Goal: Task Accomplishment & Management: Use online tool/utility

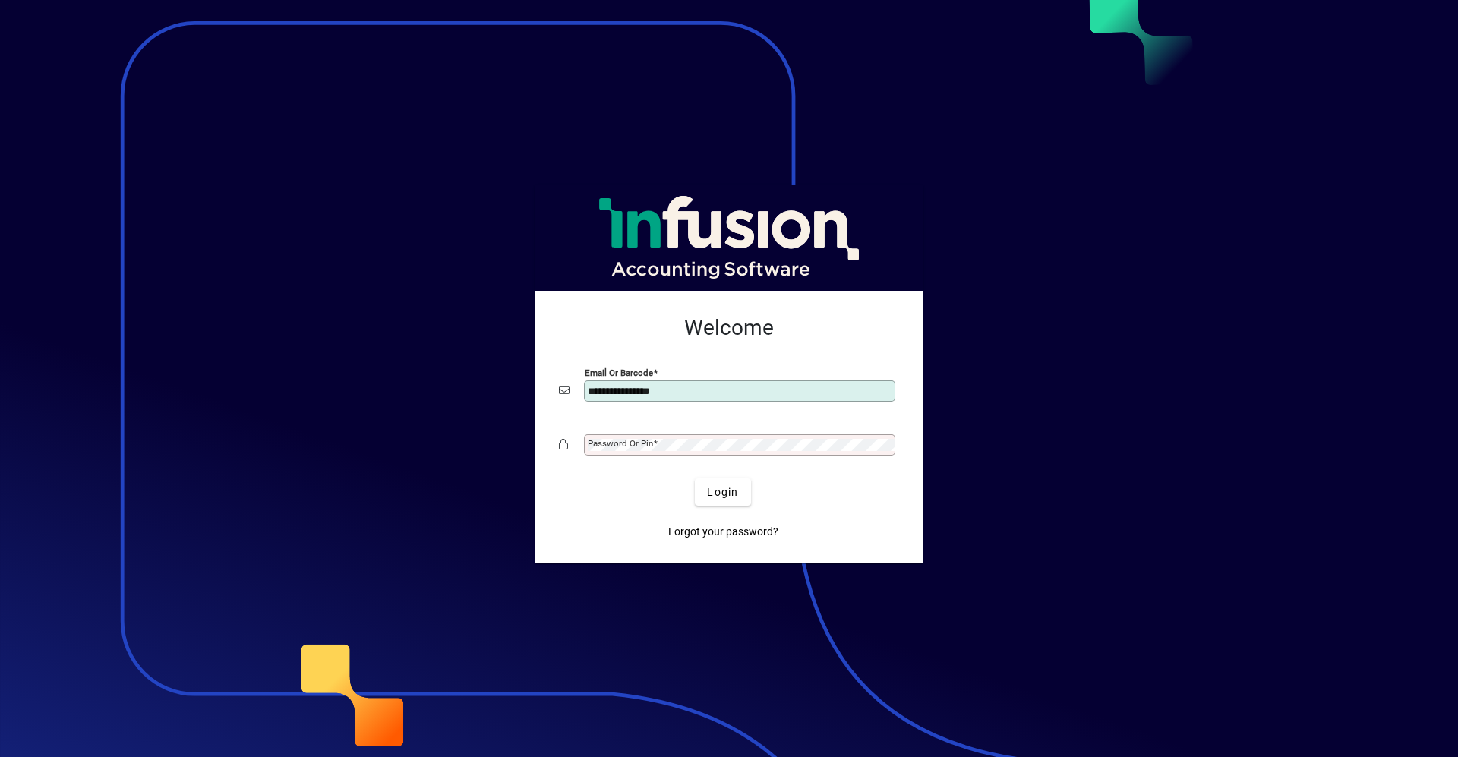
type input "**********"
click at [695, 478] on button "Login" at bounding box center [722, 491] width 55 height 27
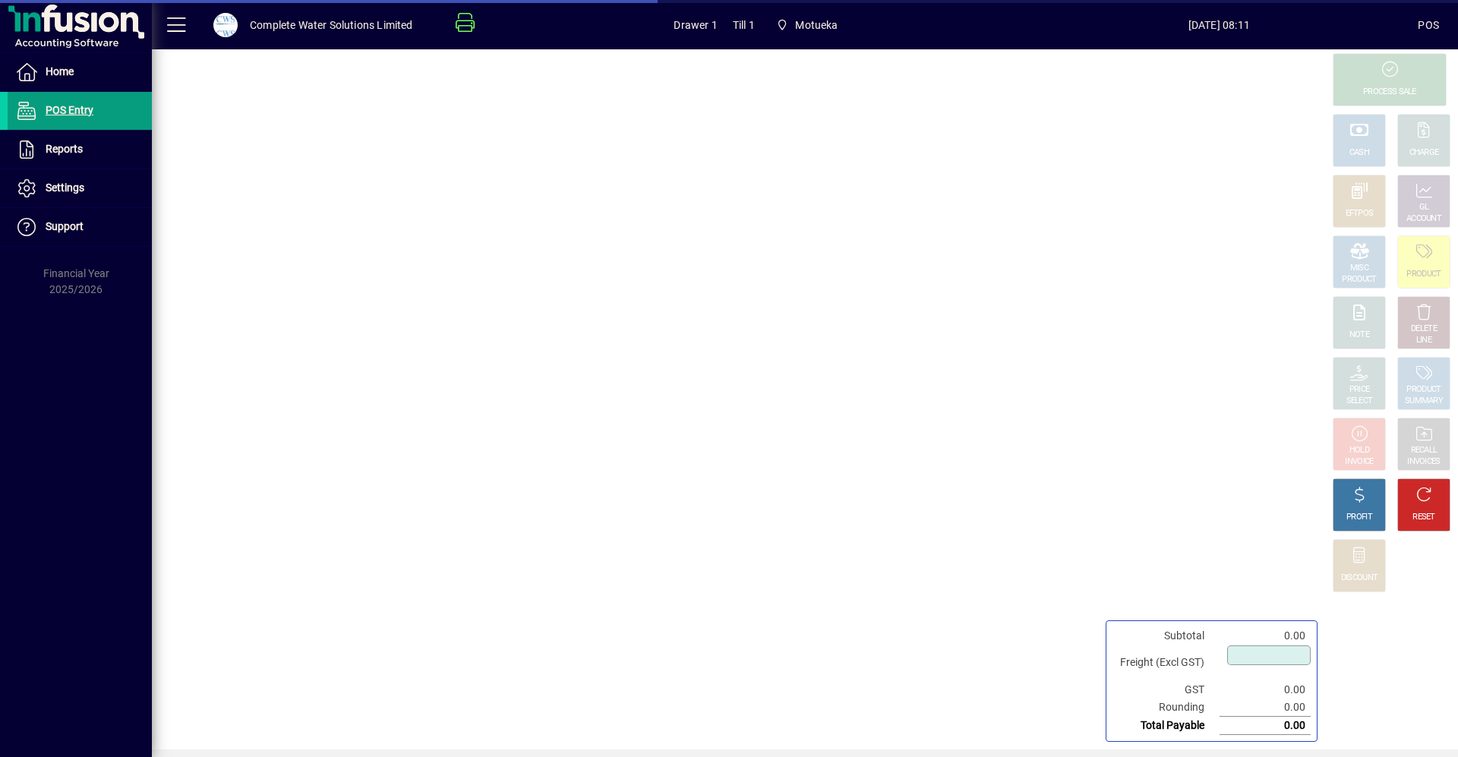
type input "****"
